Goal: Information Seeking & Learning: Stay updated

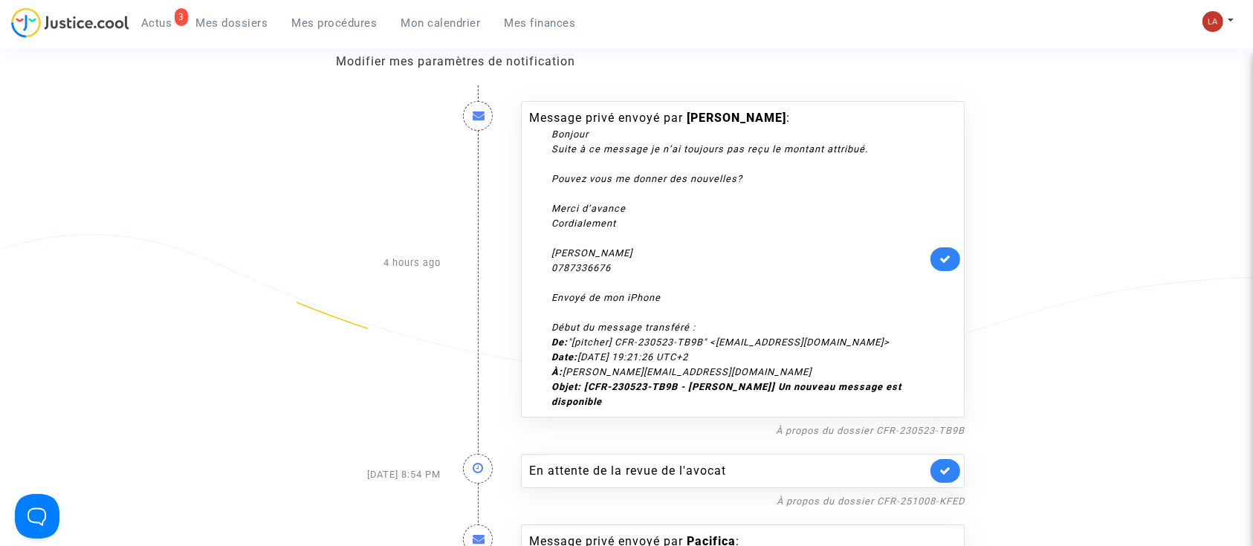
scroll to position [297, 0]
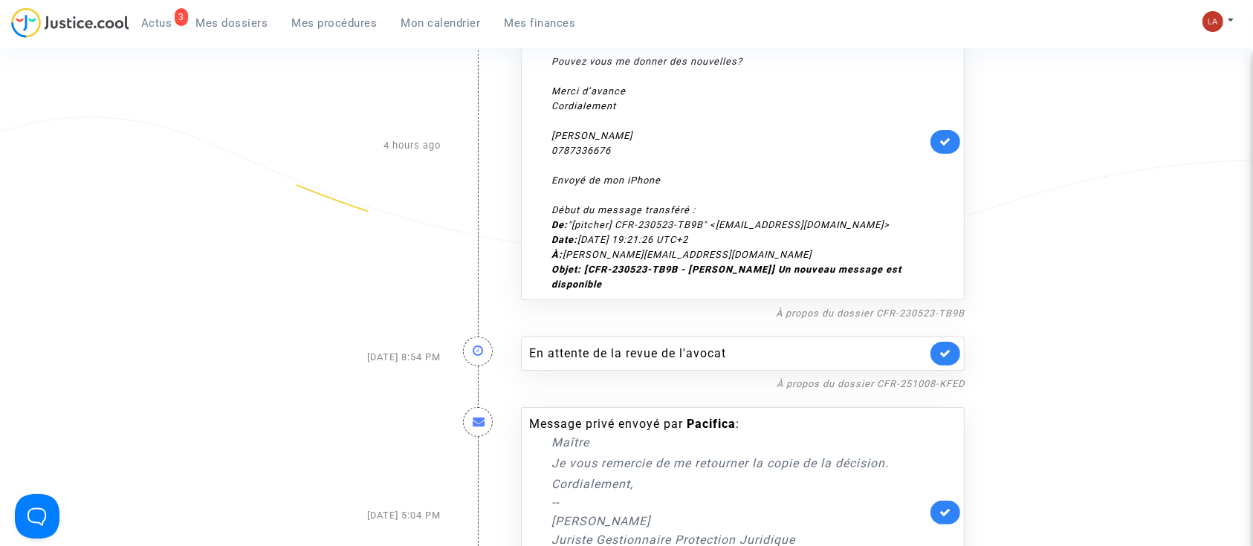
click at [932, 390] on nf-filterlink "À propos du dossier CFR-251008-KFED" at bounding box center [870, 383] width 188 height 14
click at [921, 389] on link "À propos du dossier CFR-251008-KFED" at bounding box center [870, 383] width 188 height 11
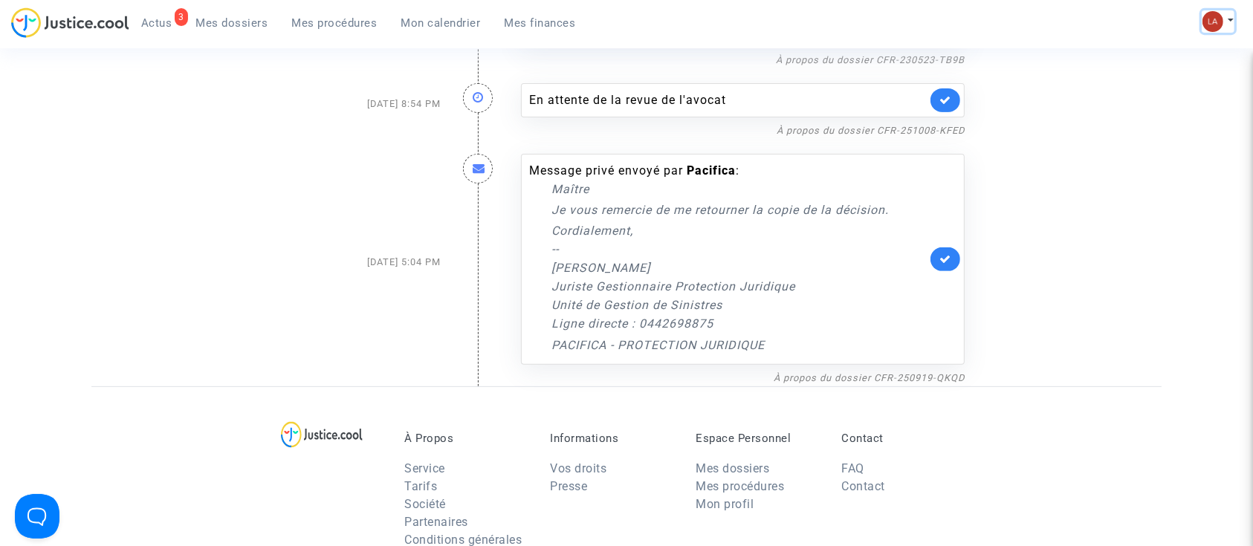
click at [1210, 16] on img at bounding box center [1212, 21] width 21 height 21
click at [1097, 62] on link "Mon profil" at bounding box center [1158, 53] width 150 height 24
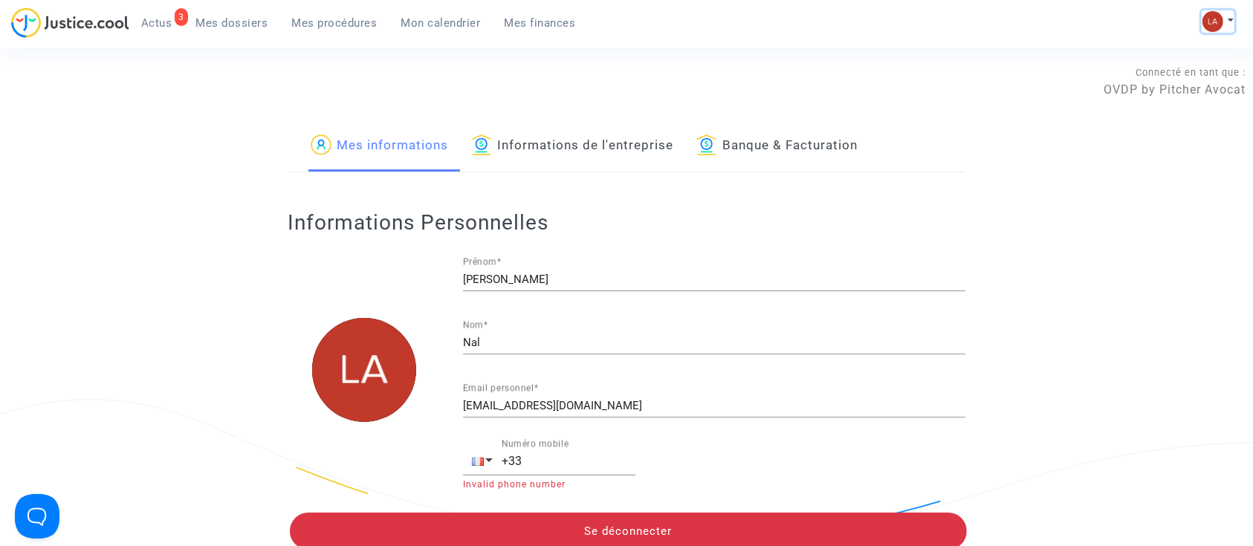
click at [1230, 27] on button at bounding box center [1217, 21] width 33 height 22
click at [1171, 72] on link "Changer de compte" at bounding box center [1158, 77] width 150 height 24
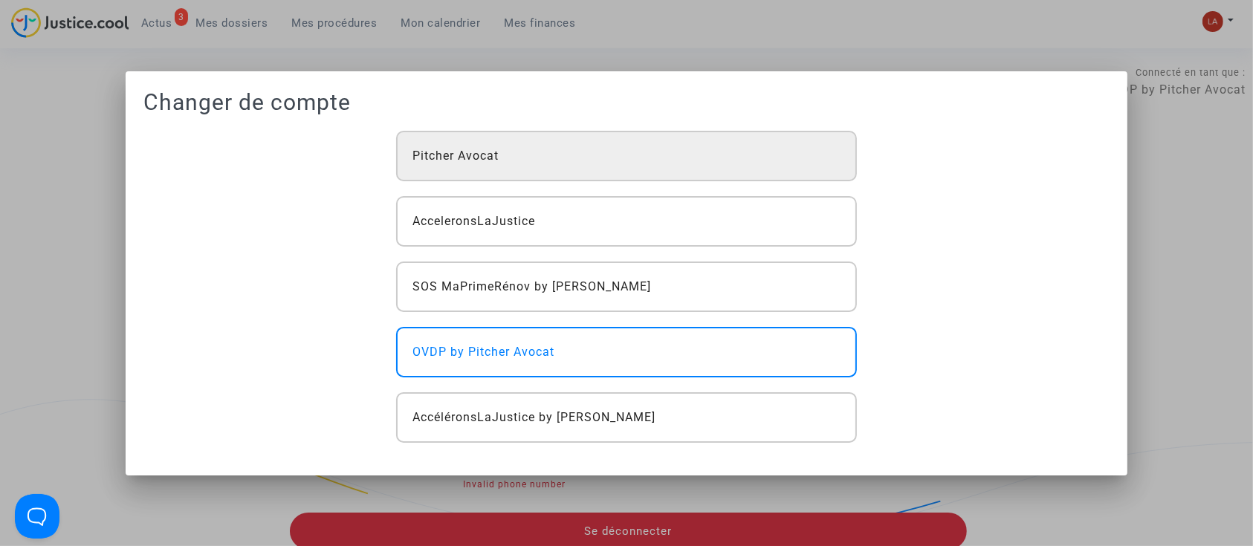
click at [464, 170] on div "Pitcher Avocat" at bounding box center [626, 156] width 461 height 51
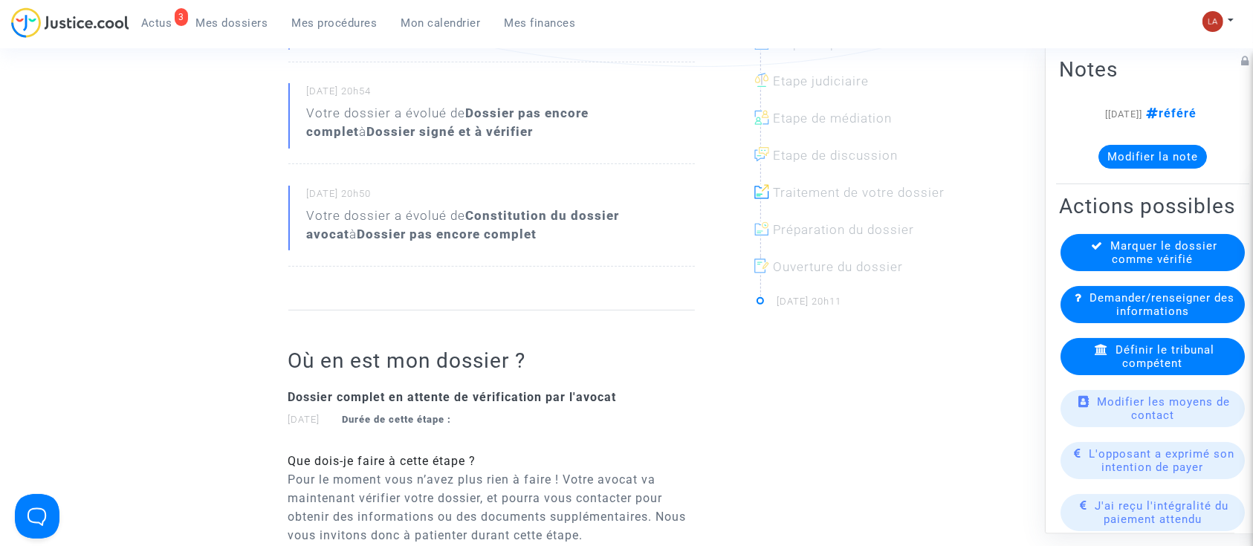
scroll to position [475, 0]
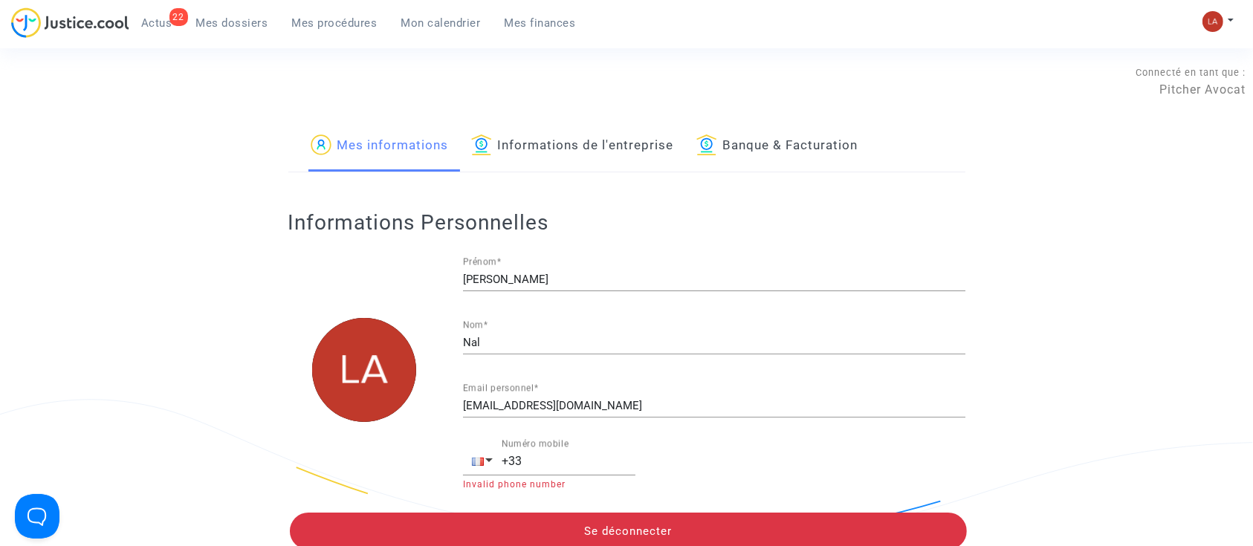
click at [159, 21] on span "Actus" at bounding box center [156, 22] width 31 height 13
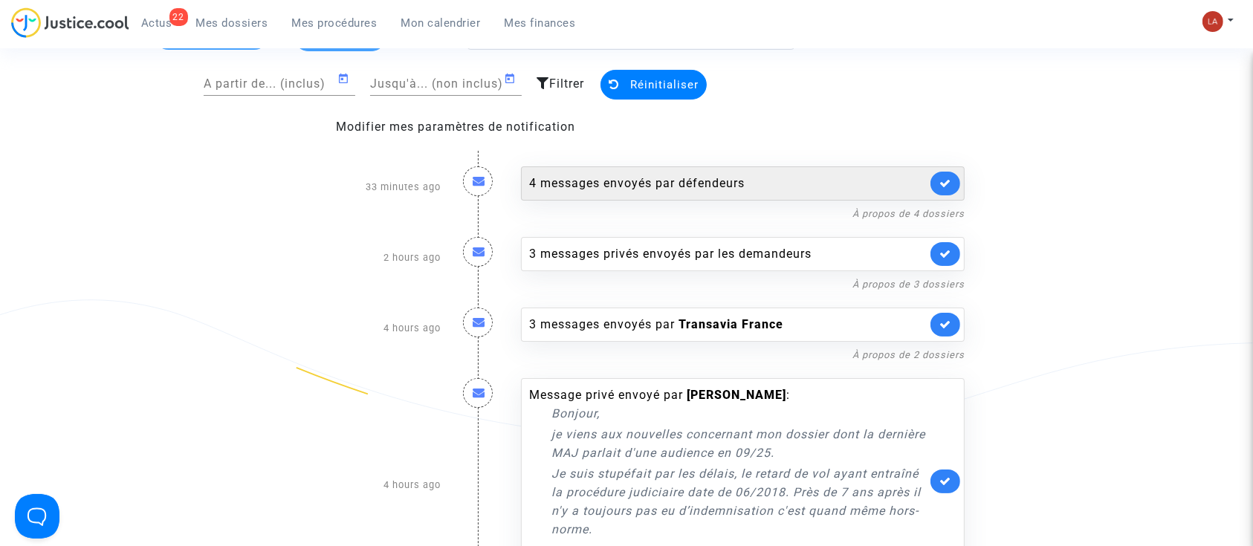
scroll to position [117, 0]
